Goal: Navigation & Orientation: Find specific page/section

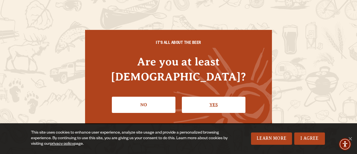
click at [209, 96] on link "Yes" at bounding box center [214, 104] width 64 height 16
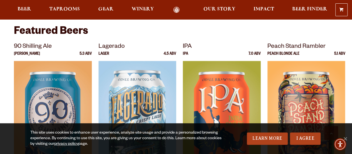
scroll to position [220, 0]
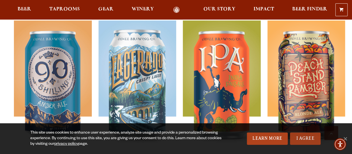
click at [301, 138] on link "I Agree" at bounding box center [305, 138] width 31 height 12
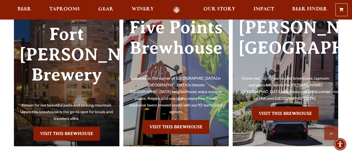
scroll to position [1195, 0]
click at [70, 127] on link "Visit this Brewhouse" at bounding box center [66, 133] width 67 height 14
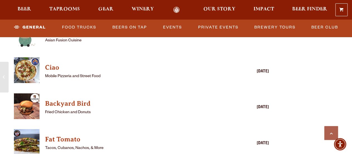
scroll to position [1391, 0]
click at [58, 103] on h4 "Backyard Bird" at bounding box center [133, 103] width 177 height 9
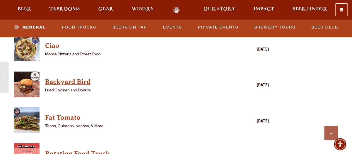
scroll to position [1413, 0]
